Goal: Task Accomplishment & Management: Manage account settings

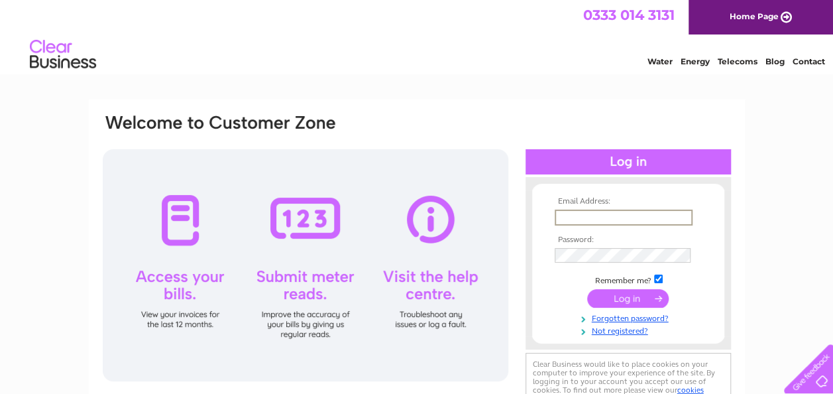
click at [632, 221] on input "text" at bounding box center [624, 217] width 138 height 16
type input "[EMAIL_ADDRESS][DOMAIN_NAME]"
click at [616, 304] on input "submit" at bounding box center [628, 297] width 82 height 19
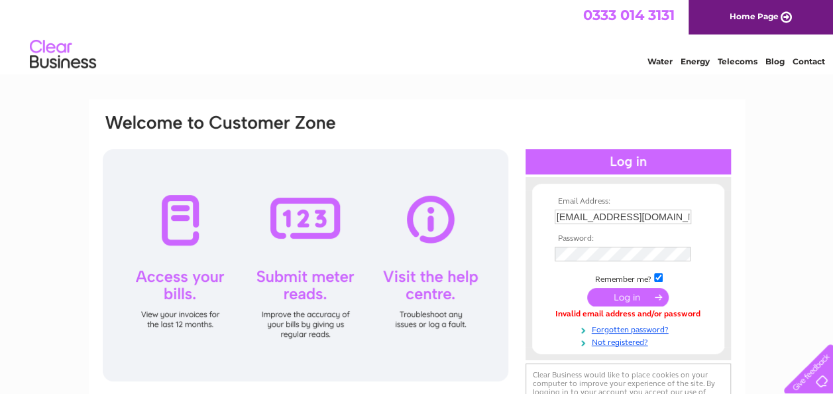
click at [620, 262] on td at bounding box center [629, 254] width 154 height 22
click at [623, 294] on input "submit" at bounding box center [628, 297] width 82 height 19
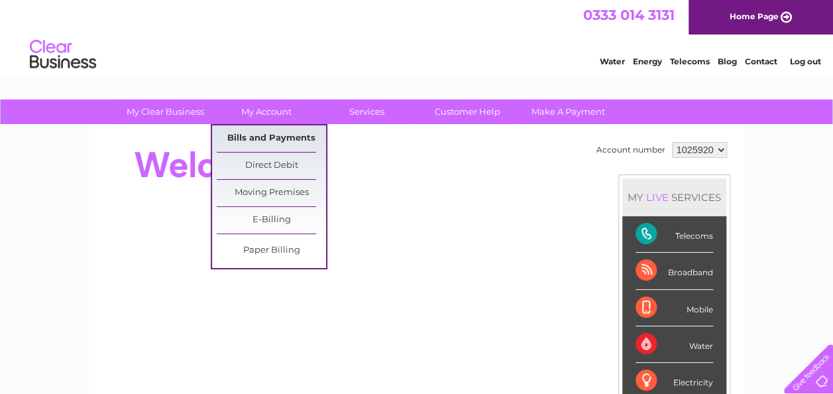
click at [256, 138] on link "Bills and Payments" at bounding box center [271, 138] width 109 height 27
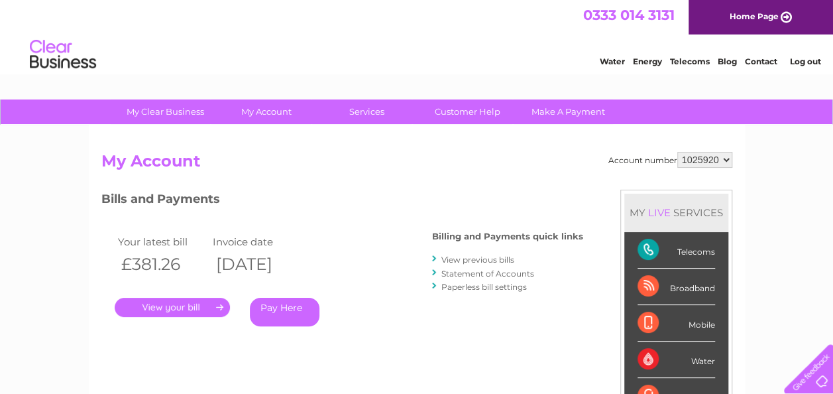
click at [179, 302] on link "." at bounding box center [172, 307] width 115 height 19
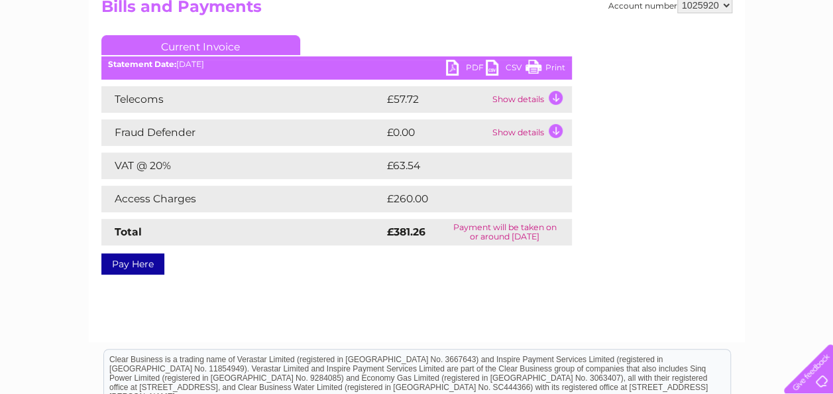
scroll to position [159, 0]
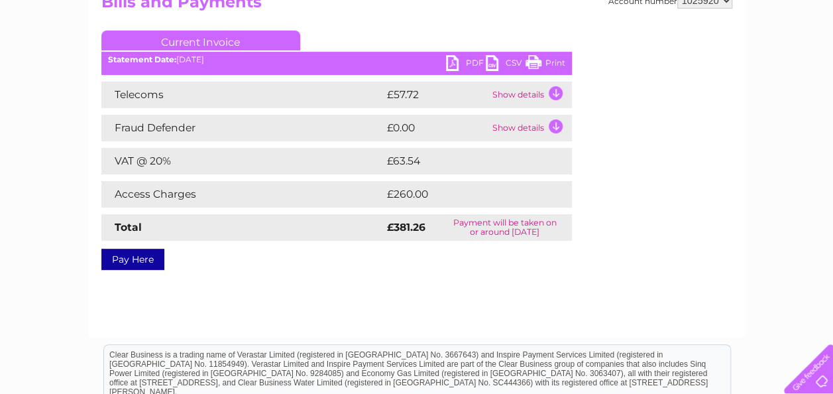
click at [464, 64] on link "PDF" at bounding box center [466, 64] width 40 height 19
